Goal: Task Accomplishment & Management: Use online tool/utility

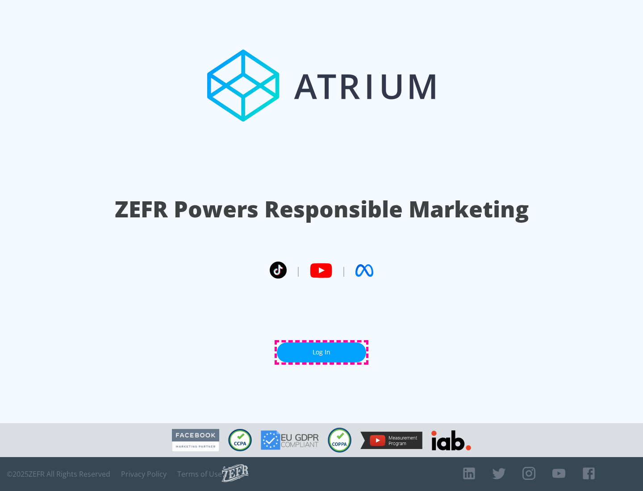
click at [322, 352] on link "Log In" at bounding box center [321, 353] width 89 height 20
